Goal: Communication & Community: Answer question/provide support

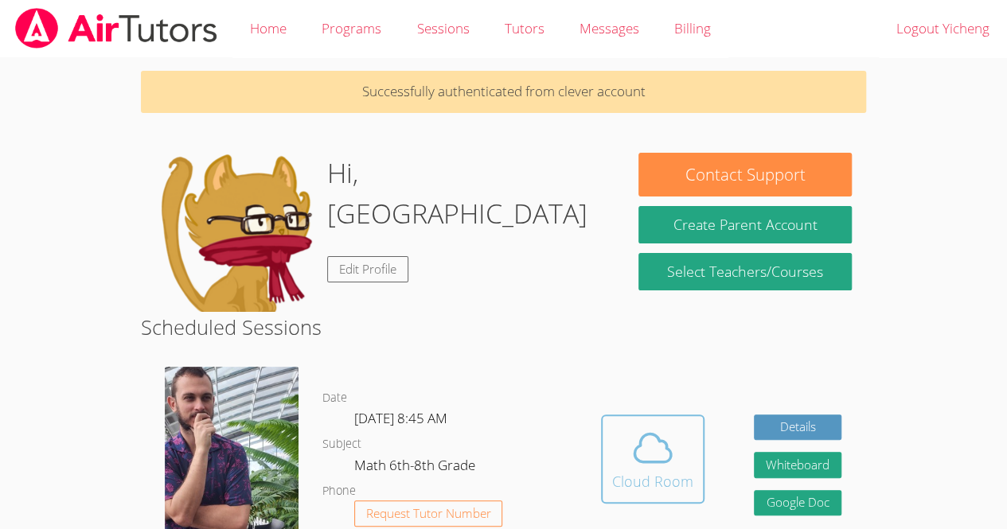
click at [681, 426] on span at bounding box center [652, 448] width 81 height 45
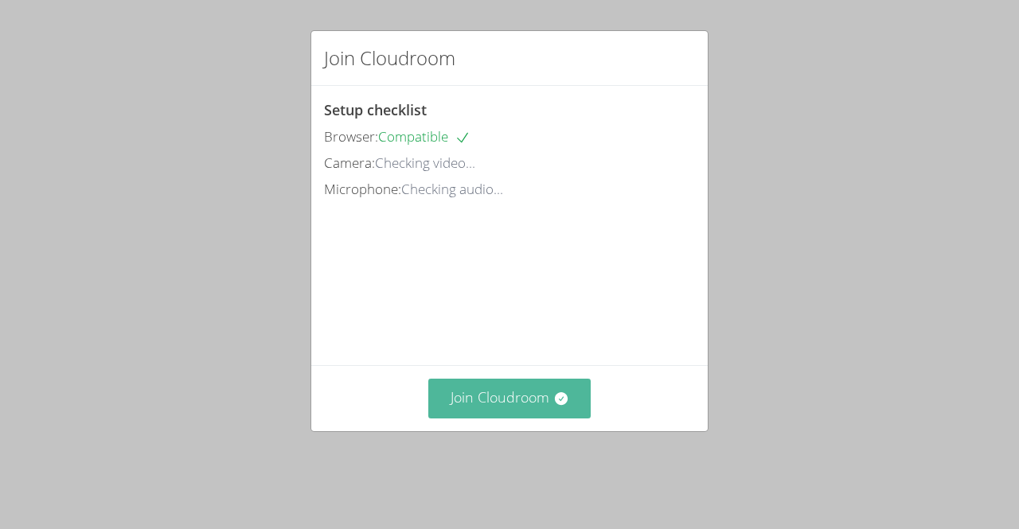
click at [576, 410] on button "Join Cloudroom" at bounding box center [509, 398] width 163 height 39
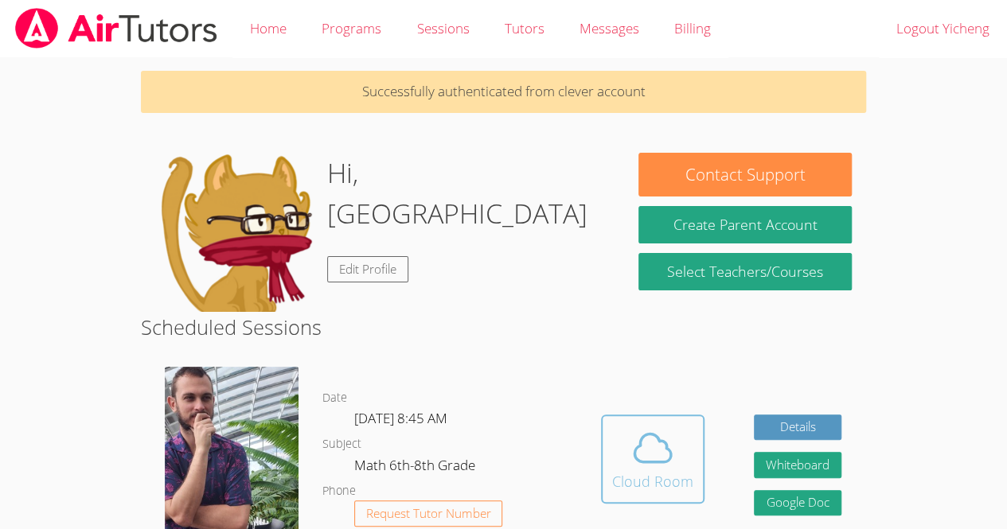
click at [683, 478] on div "Cloud Room" at bounding box center [652, 481] width 81 height 22
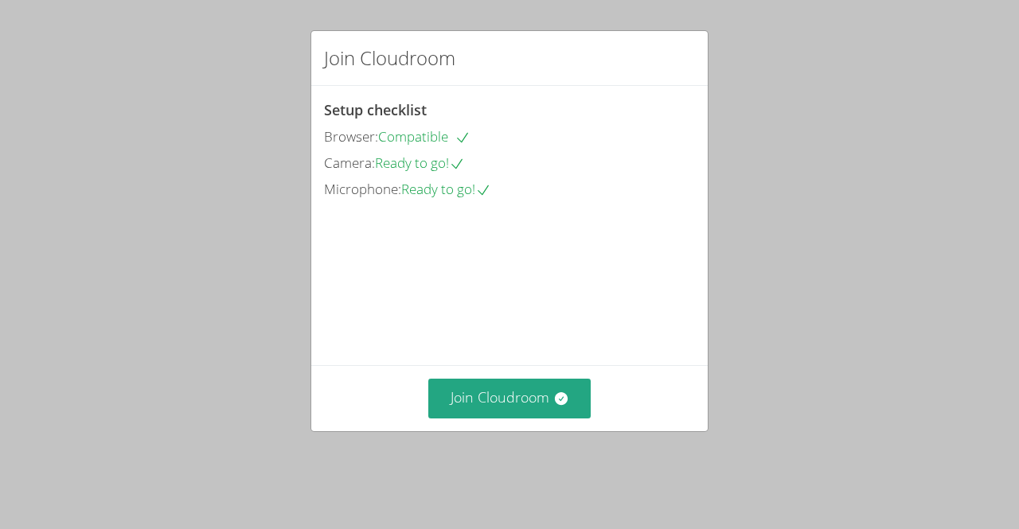
click at [390, 57] on h2 "Join Cloudroom" at bounding box center [389, 58] width 131 height 29
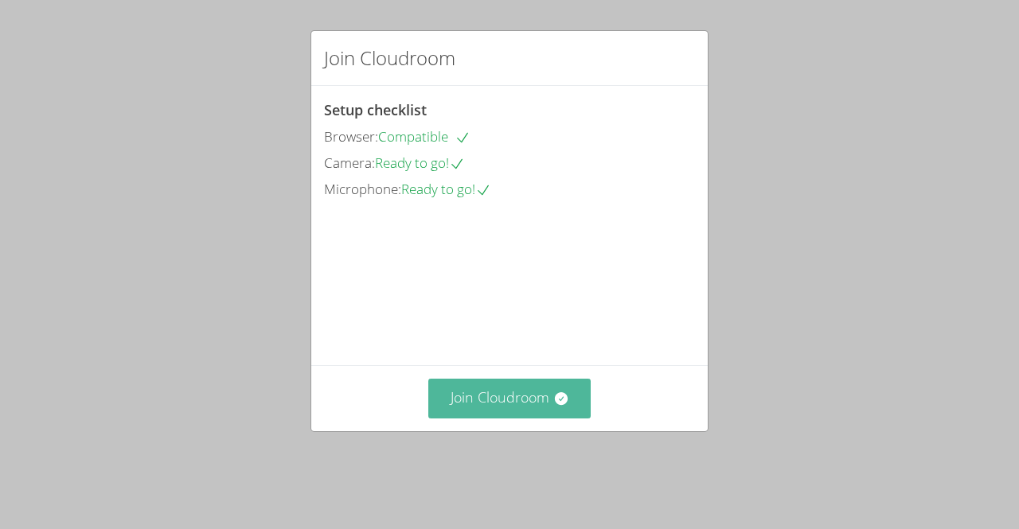
drag, startPoint x: 461, startPoint y: 431, endPoint x: 438, endPoint y: 421, distance: 25.3
click at [438, 418] on button "Join Cloudroom" at bounding box center [509, 398] width 163 height 39
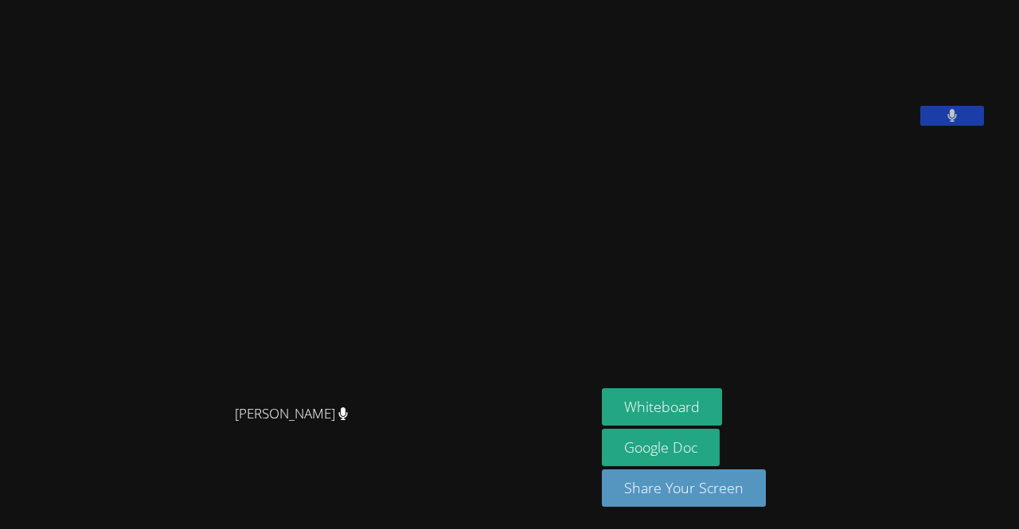
click at [438, 421] on div "[PERSON_NAME]" at bounding box center [297, 428] width 583 height 64
click at [694, 396] on button "Whiteboard" at bounding box center [662, 406] width 120 height 37
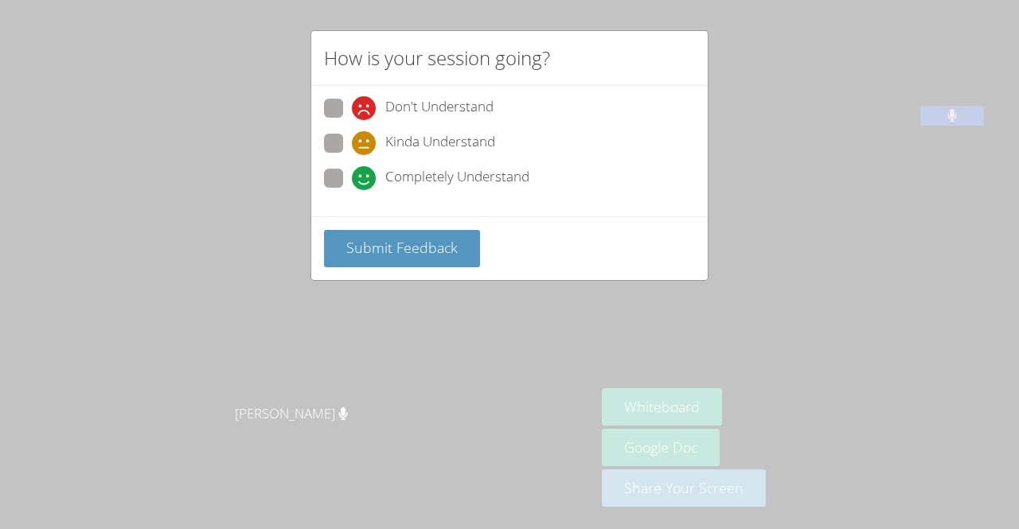
click at [352, 190] on span at bounding box center [352, 190] width 0 height 0
click at [352, 182] on input "Completely Understand" at bounding box center [359, 176] width 14 height 14
radio input "true"
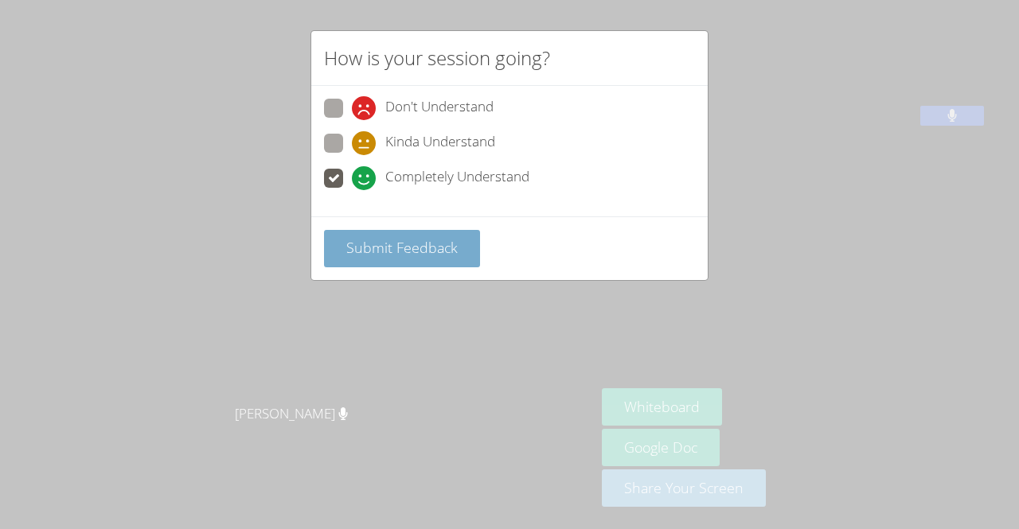
click at [448, 243] on span "Submit Feedback" at bounding box center [401, 247] width 111 height 19
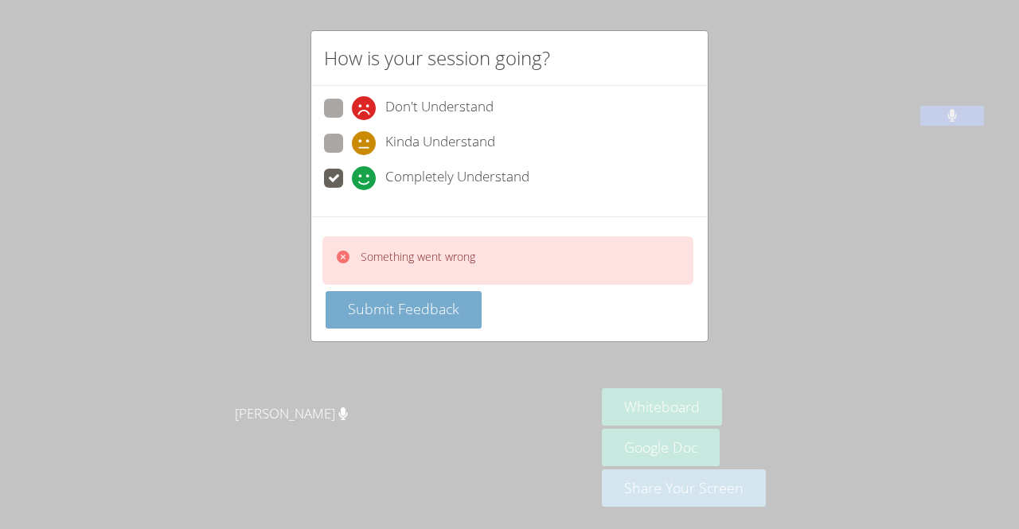
click at [425, 306] on span "Submit Feedback" at bounding box center [403, 308] width 111 height 19
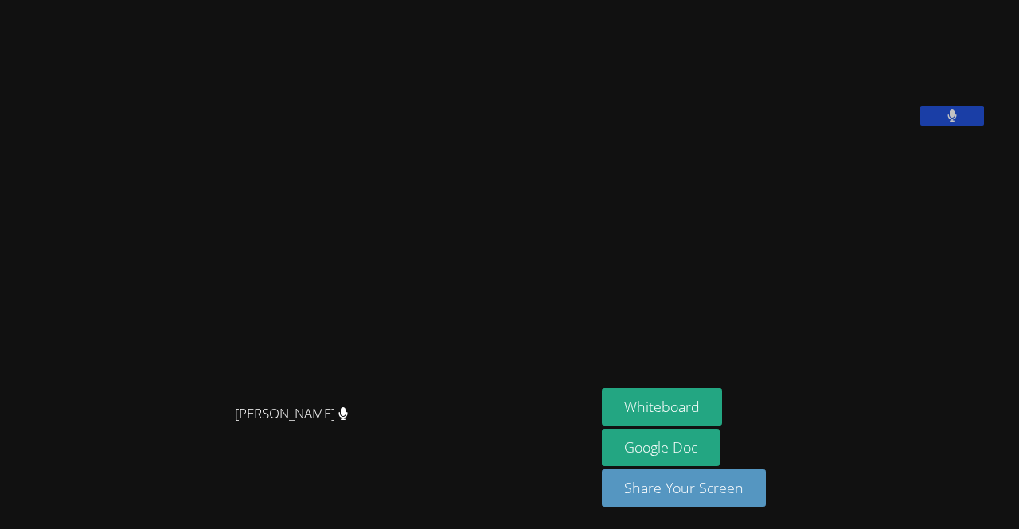
click at [337, 253] on video at bounding box center [297, 233] width 239 height 328
